Goal: Information Seeking & Learning: Understand process/instructions

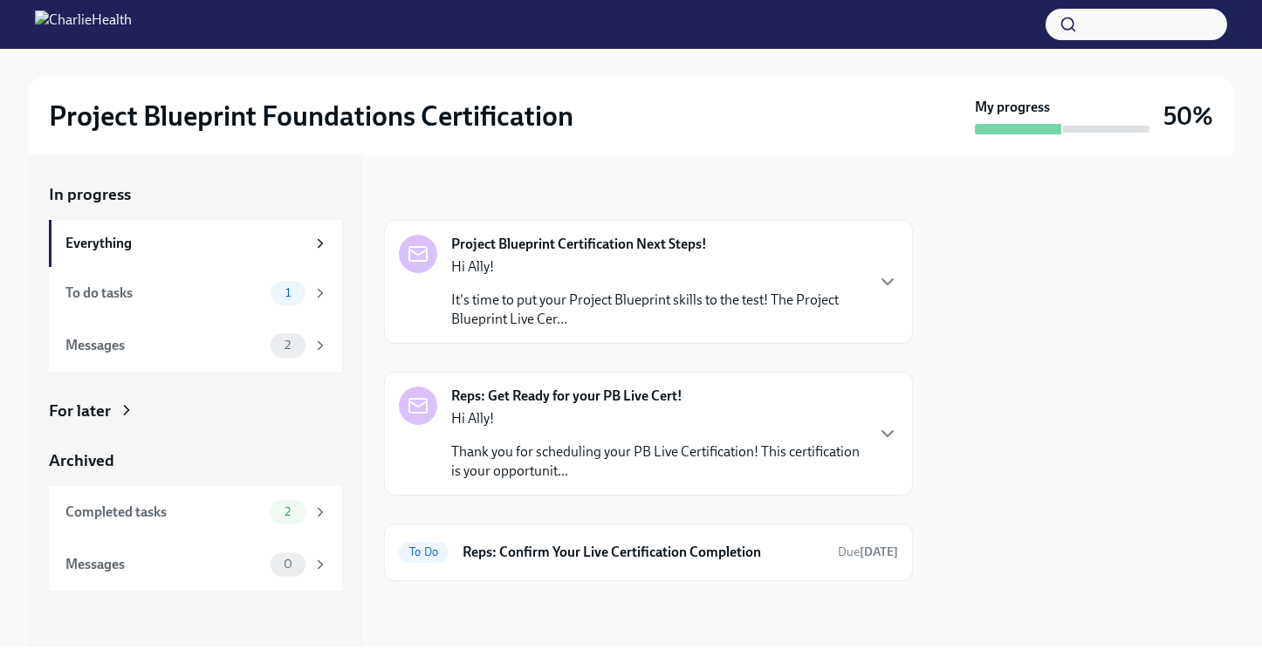
click at [900, 429] on div "Reps: Get Ready for your PB Live Cert! Hi Ally! Thank you for scheduling your P…" at bounding box center [648, 434] width 529 height 124
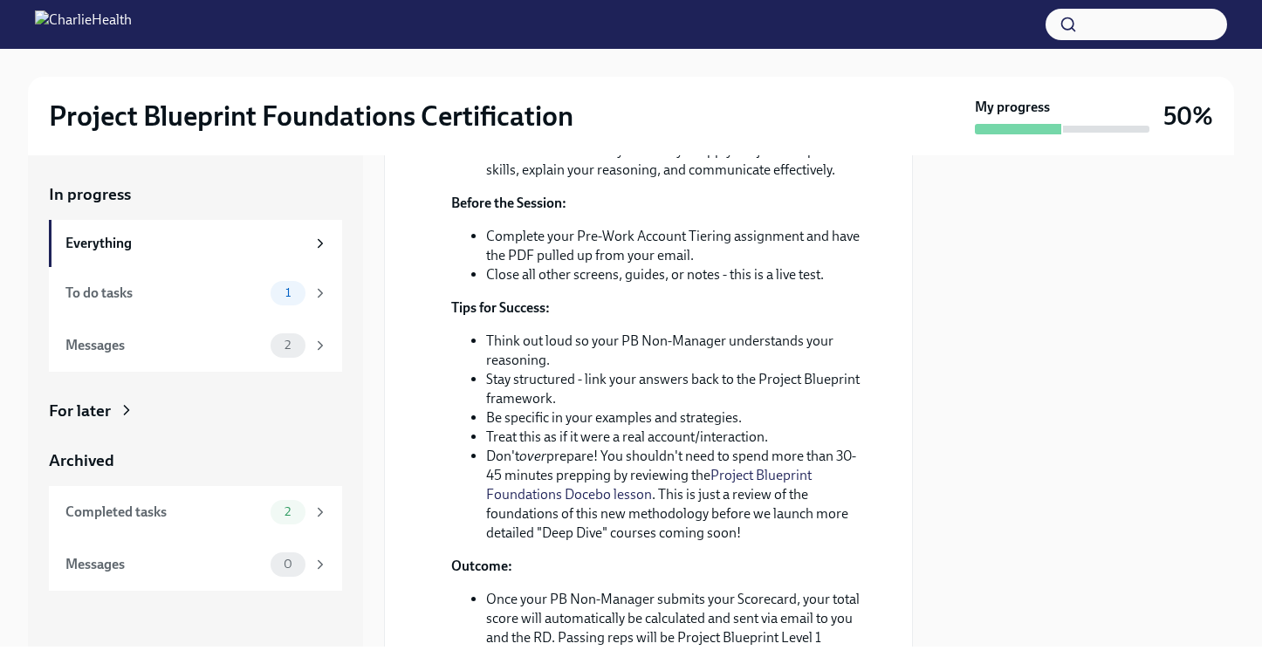
scroll to position [593, 0]
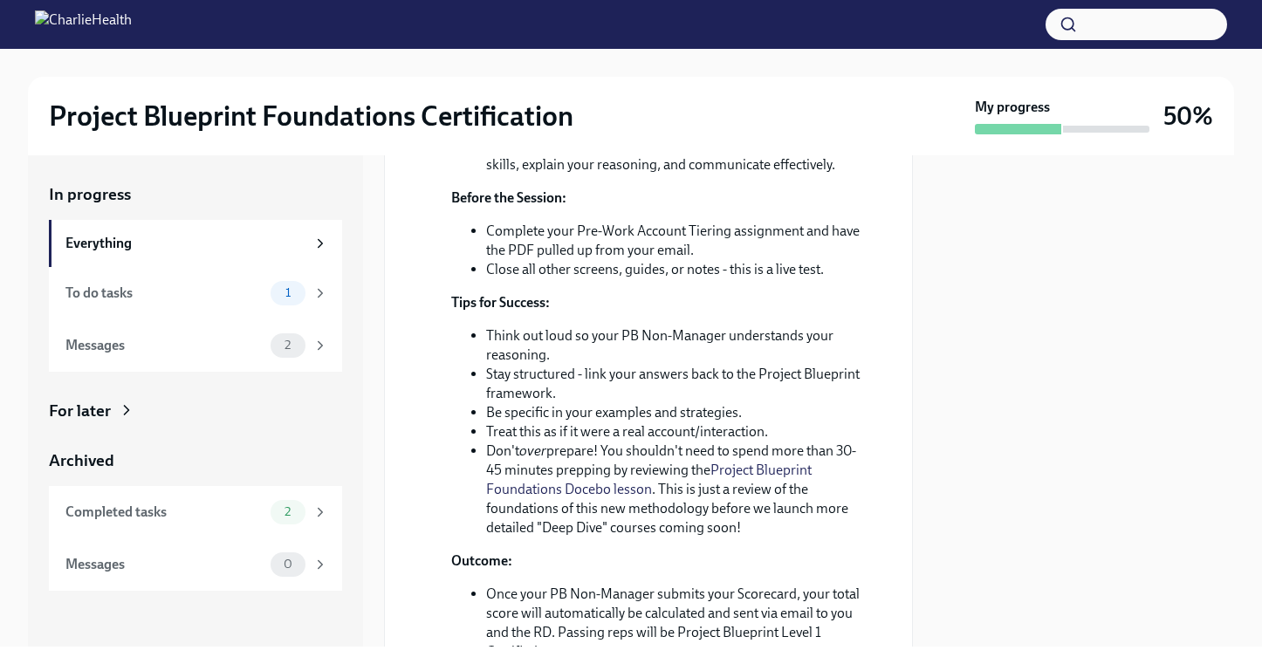
click at [784, 497] on link "Project Blueprint Foundations Docebo lesson" at bounding box center [649, 480] width 326 height 36
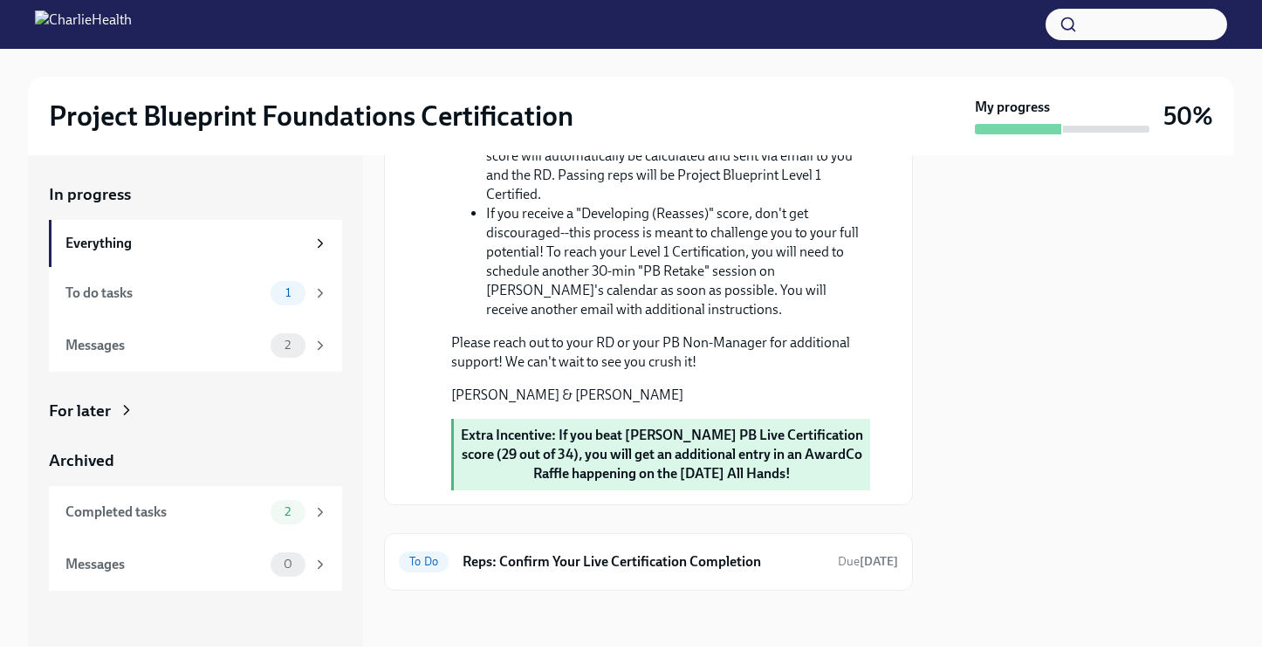
scroll to position [1155, 0]
click at [214, 337] on div "Messages" at bounding box center [164, 345] width 198 height 19
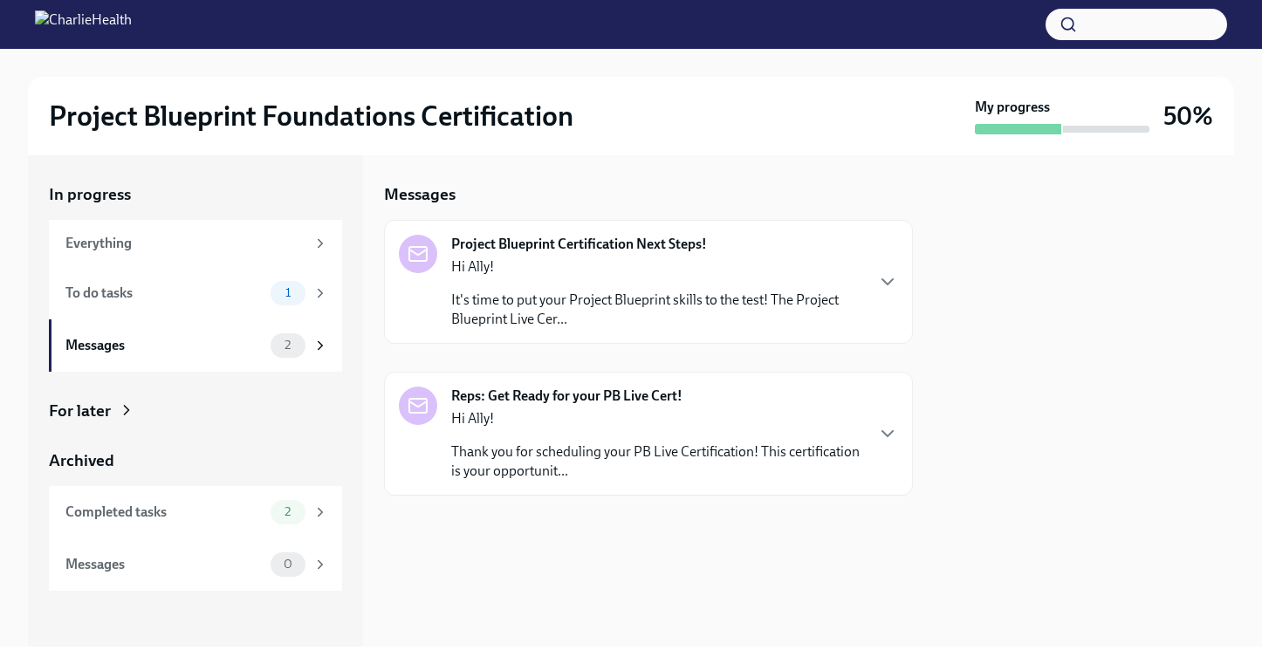
click at [472, 292] on p "It's time to put your Project Blueprint skills to the test! The Project Bluepri…" at bounding box center [657, 310] width 412 height 38
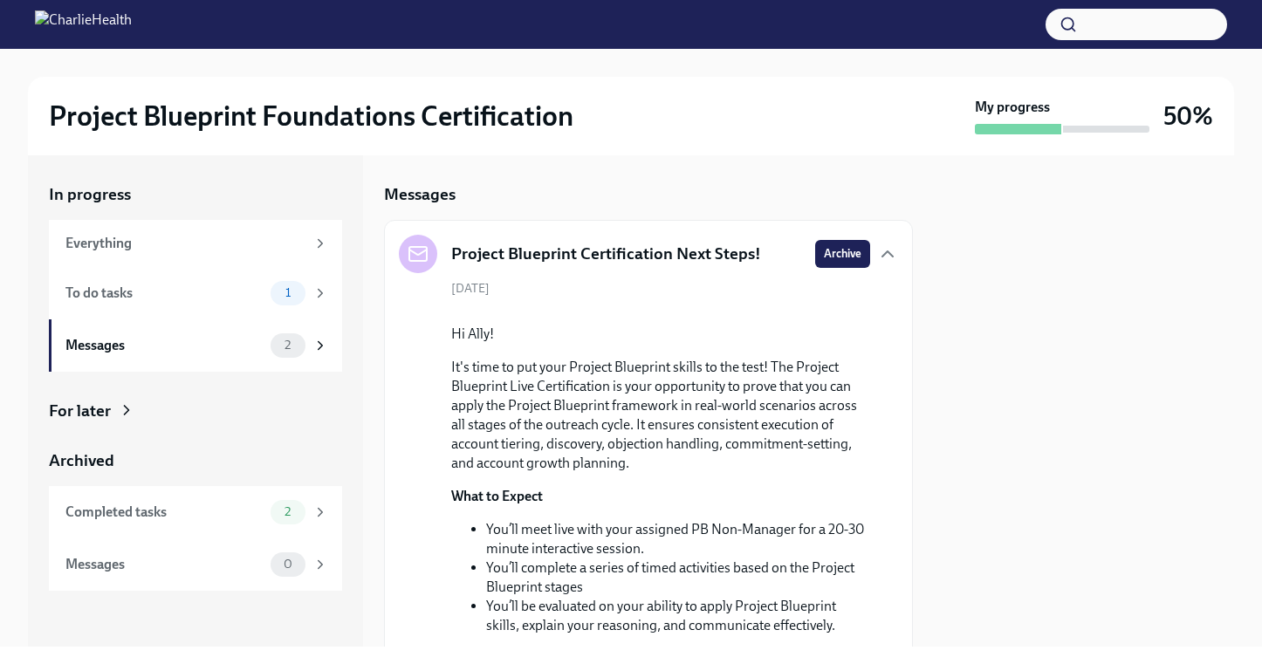
click at [1081, 511] on div at bounding box center [1084, 400] width 300 height 491
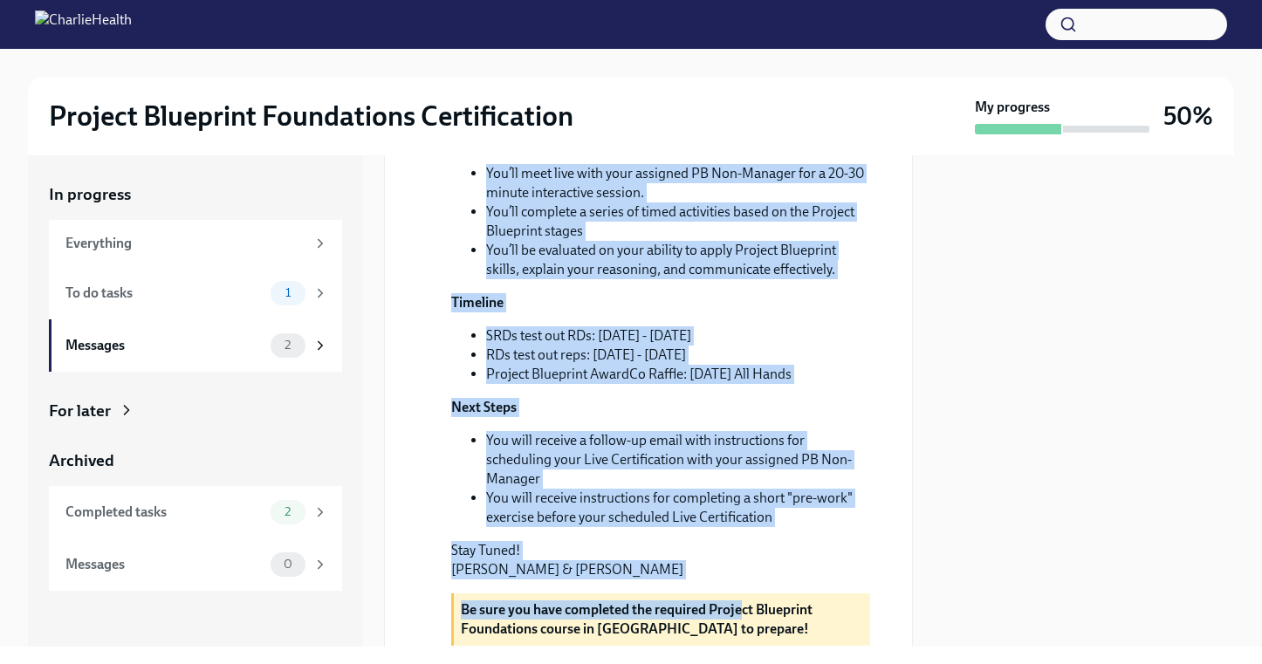
scroll to position [432, 0]
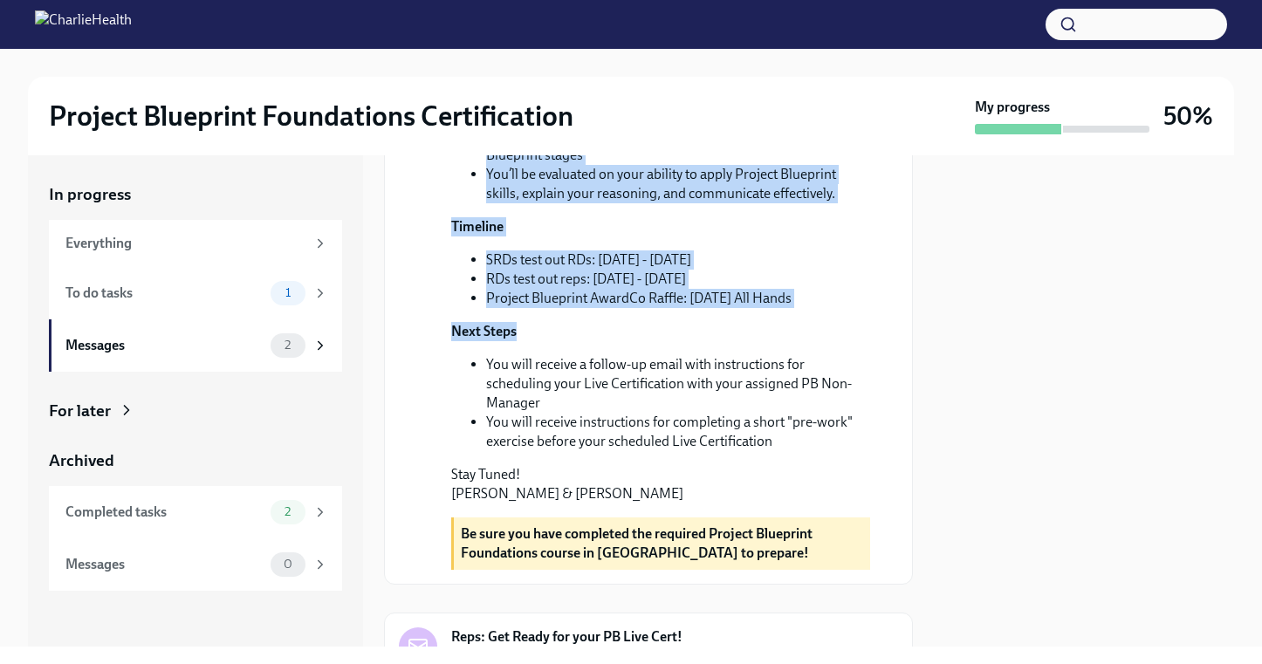
drag, startPoint x: 752, startPoint y: 539, endPoint x: 745, endPoint y: 425, distance: 114.5
click at [745, 425] on div "Hi Ally! It's time to put your Project Blueprint skills to the test! The Projec…" at bounding box center [660, 198] width 419 height 611
click at [745, 341] on p "Next Steps" at bounding box center [660, 331] width 419 height 19
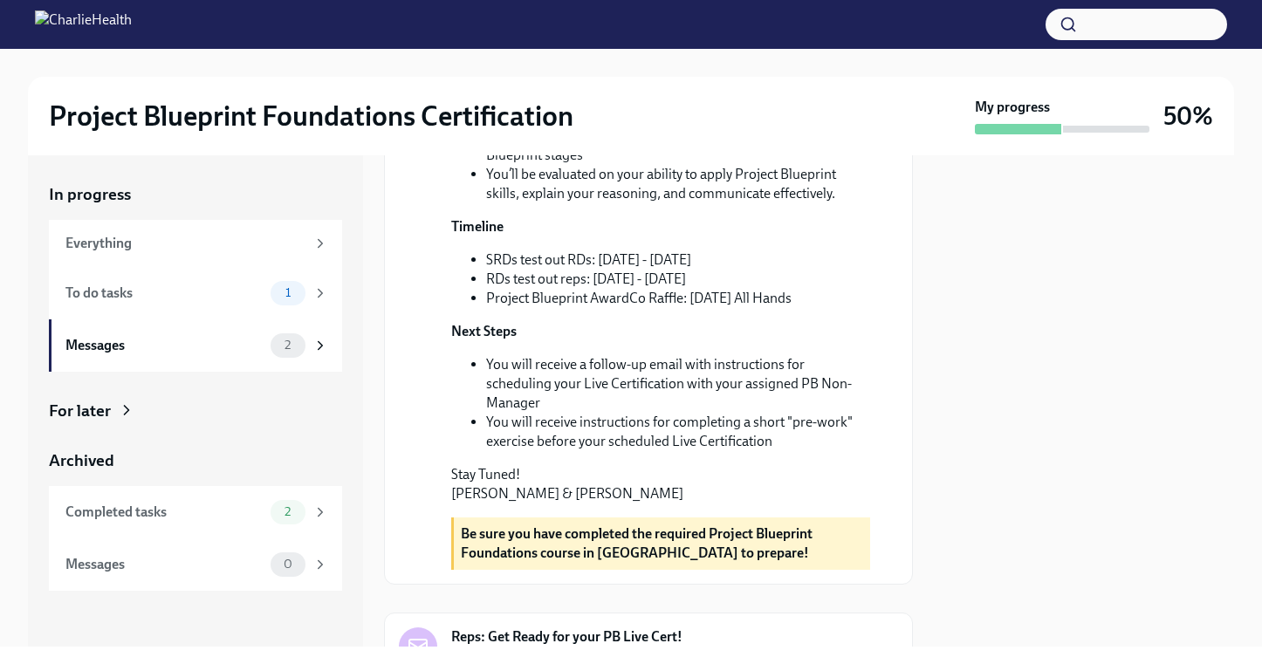
drag, startPoint x: 740, startPoint y: 422, endPoint x: 745, endPoint y: 514, distance: 91.8
click at [745, 504] on div "Hi Ally! It's time to put your Project Blueprint skills to the test! The Projec…" at bounding box center [660, 198] width 419 height 611
drag, startPoint x: 711, startPoint y: 485, endPoint x: 718, endPoint y: 601, distance: 116.3
click at [718, 570] on div "Hi Ally! It's time to put your Project Blueprint skills to the test! The Projec…" at bounding box center [660, 224] width 419 height 691
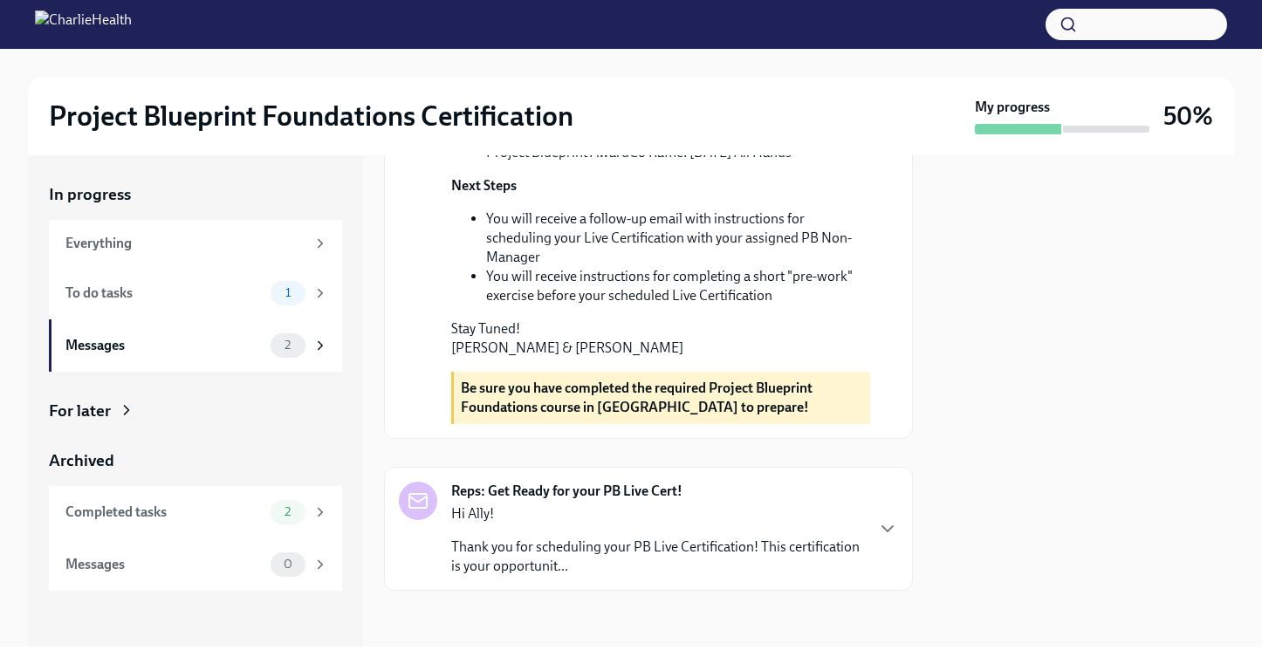
scroll to position [660, 0]
click at [234, 512] on div "Completed tasks" at bounding box center [164, 512] width 198 height 19
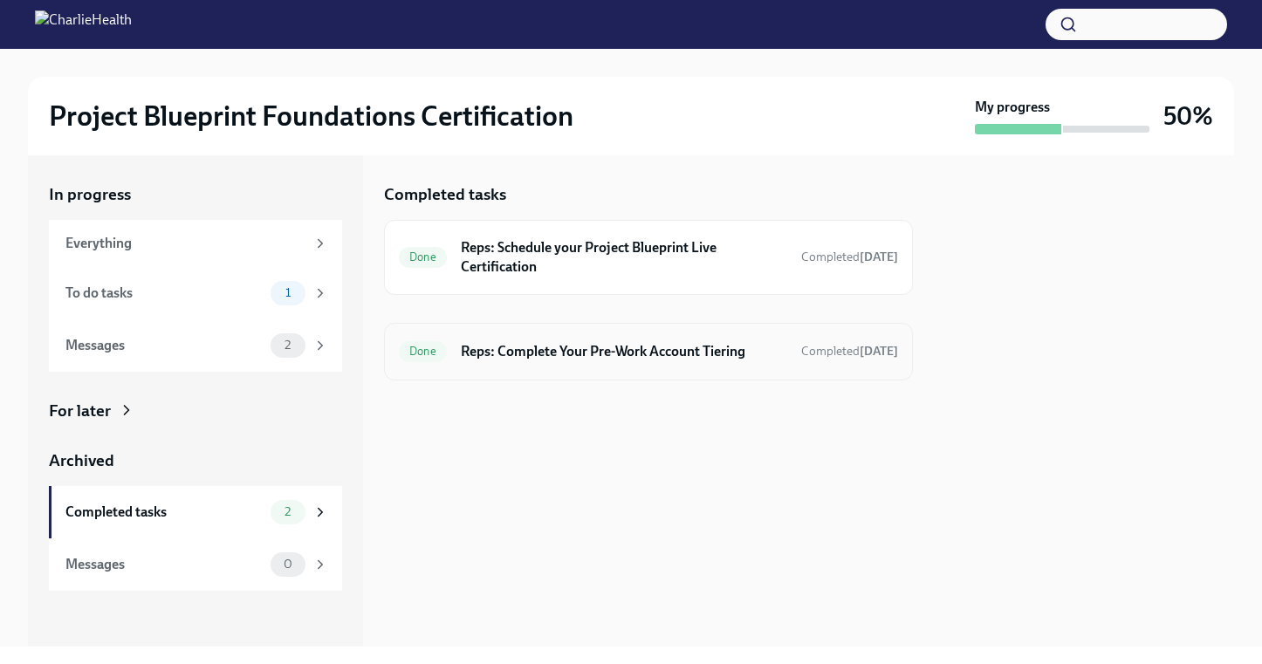
click at [579, 360] on h6 "Reps: Complete Your Pre-Work Account Tiering" at bounding box center [624, 351] width 326 height 19
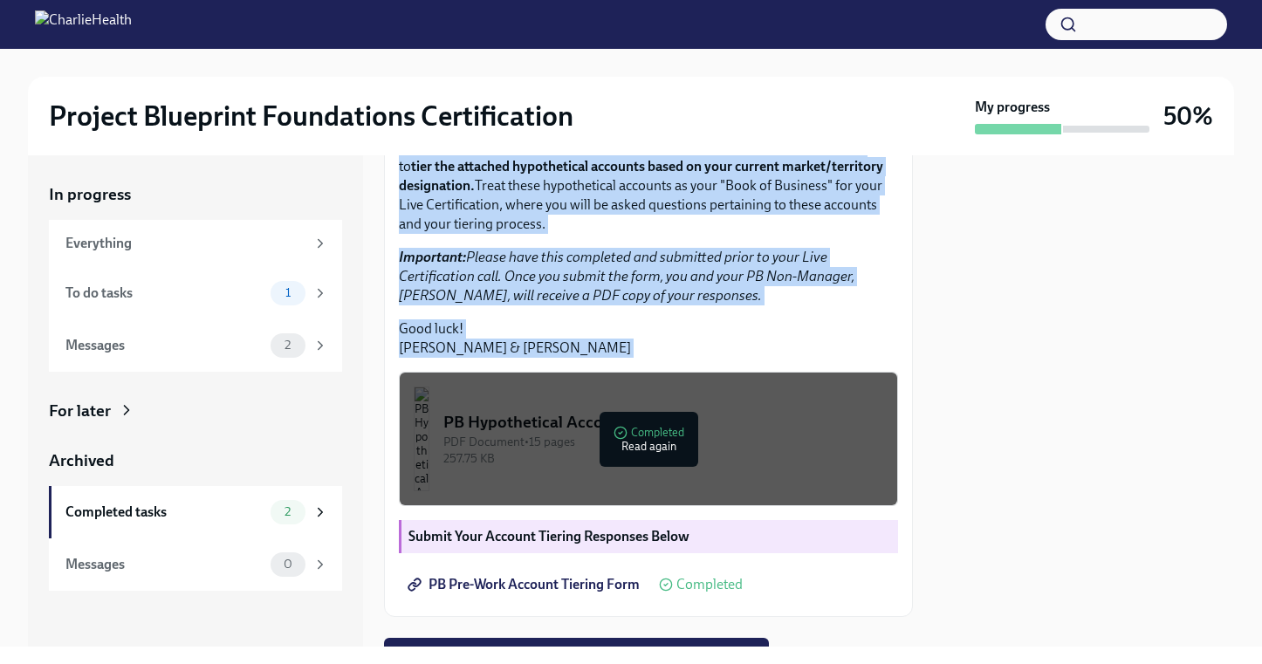
scroll to position [273, 0]
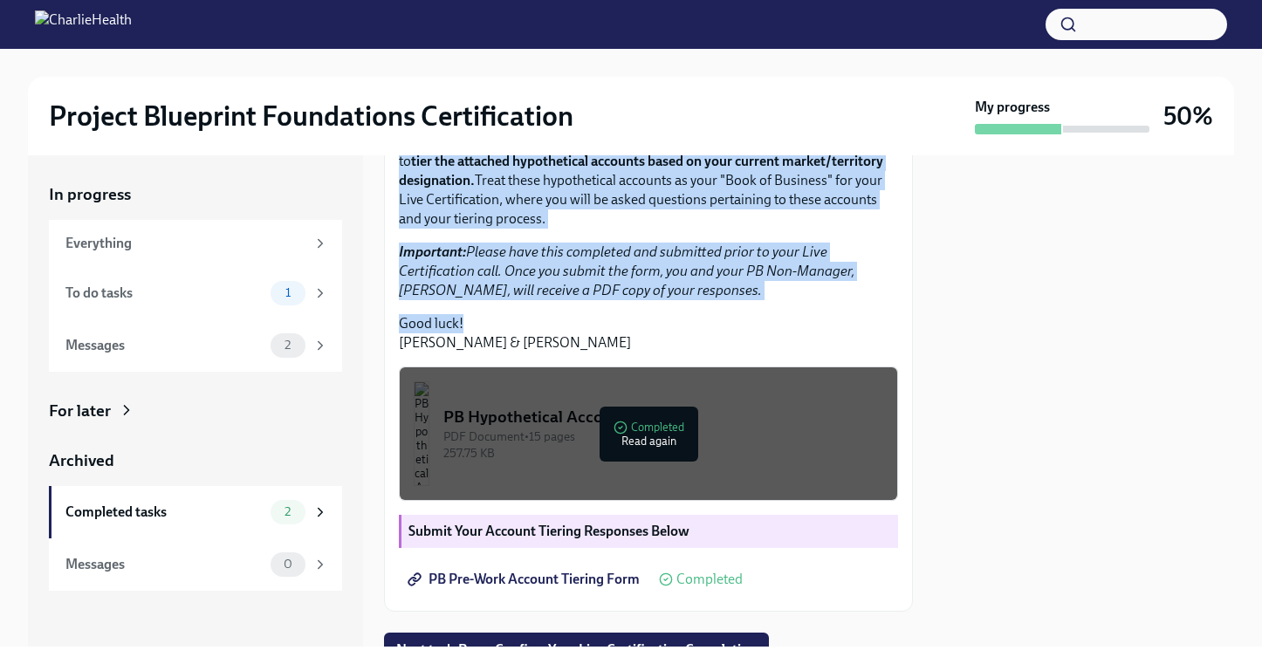
drag, startPoint x: 580, startPoint y: 512, endPoint x: 585, endPoint y: 449, distance: 63.0
click at [592, 353] on div "Hi Ally! You're one step closer to being Project Blueprint certified! Please fo…" at bounding box center [648, 183] width 499 height 339
click at [567, 298] on em "Important: Please have this completed and submitted prior to your Live Certific…" at bounding box center [627, 270] width 456 height 55
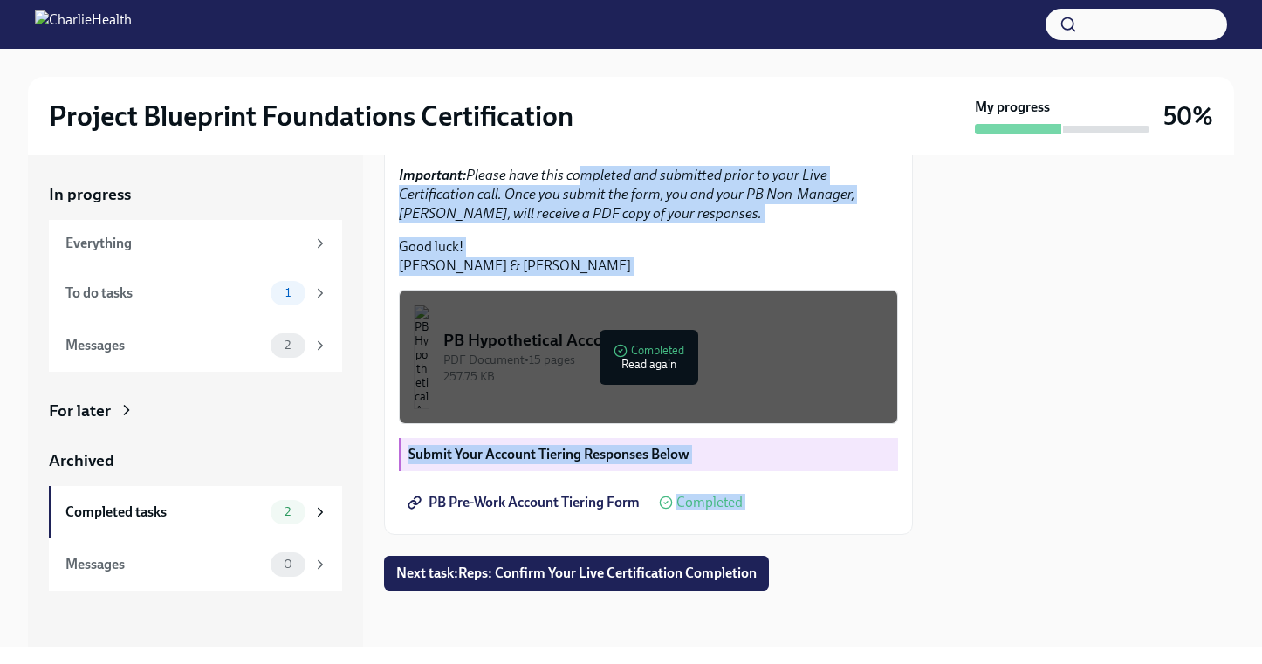
scroll to position [471, 0]
drag, startPoint x: 571, startPoint y: 374, endPoint x: 558, endPoint y: 488, distance: 114.2
click at [559, 490] on div "Hi Ally! You're one step closer to being Project Blueprint certified! Please fo…" at bounding box center [648, 221] width 499 height 597
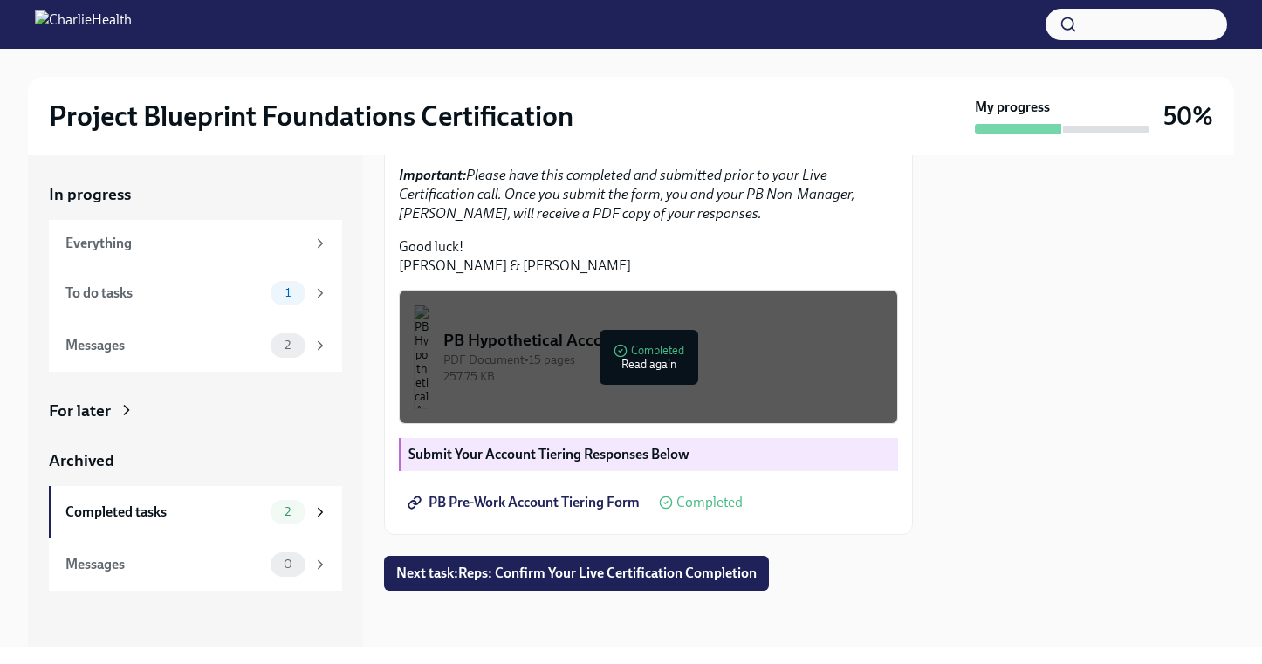
click at [983, 477] on div at bounding box center [1084, 400] width 300 height 491
click at [648, 358] on div "PDF Document • 15 pages" at bounding box center [663, 360] width 440 height 17
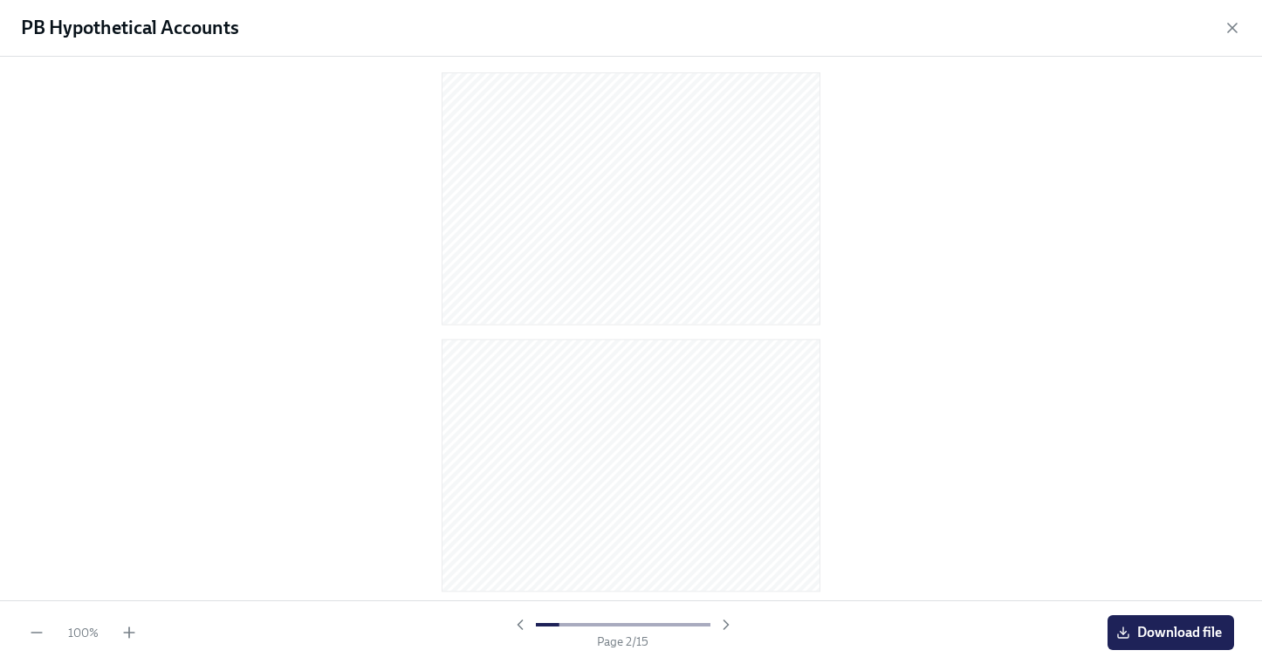
scroll to position [0, 0]
